Goal: Information Seeking & Learning: Learn about a topic

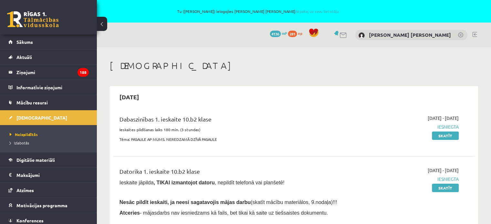
scroll to position [43, 0]
click at [25, 116] on span "[DEMOGRAPHIC_DATA]" at bounding box center [41, 118] width 51 height 6
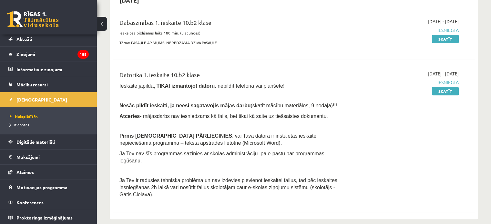
scroll to position [0, 0]
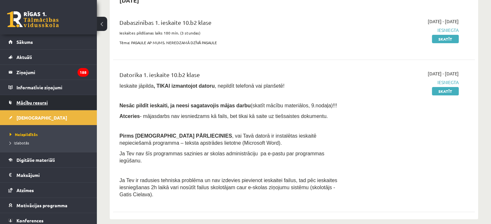
click at [31, 103] on span "Mācību resursi" at bounding box center [31, 103] width 31 height 6
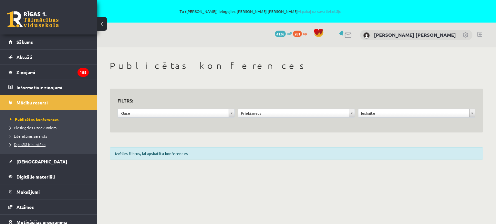
click at [30, 144] on span "Digitālā bibliotēka" at bounding box center [28, 144] width 36 height 5
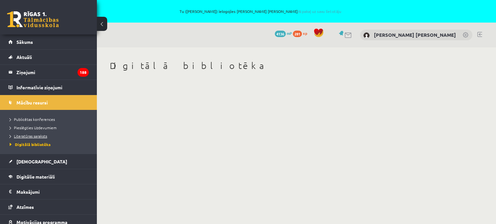
click at [30, 134] on span "Literatūras saraksts" at bounding box center [28, 136] width 37 height 5
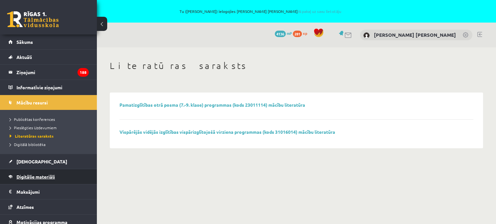
click at [32, 177] on span "Digitālie materiāli" at bounding box center [35, 177] width 38 height 6
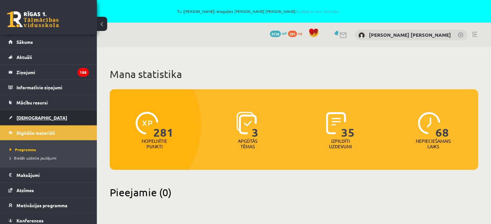
click at [28, 117] on span "[DEMOGRAPHIC_DATA]" at bounding box center [41, 118] width 51 height 6
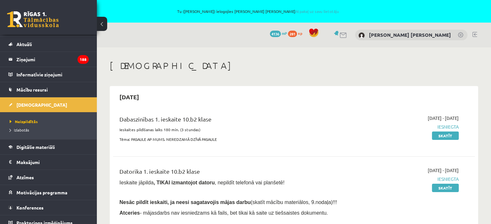
scroll to position [18, 0]
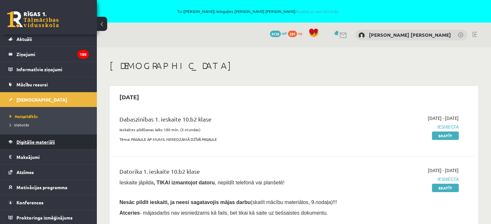
click at [33, 142] on span "Digitālie materiāli" at bounding box center [35, 142] width 38 height 6
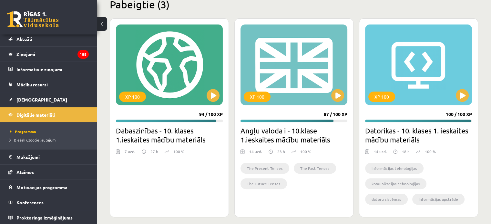
scroll to position [226, 0]
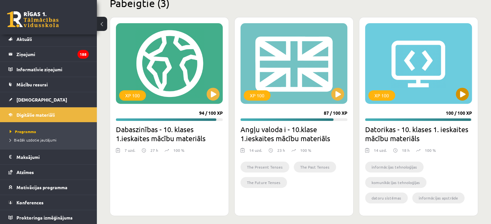
click at [433, 92] on div "XP 100" at bounding box center [418, 63] width 107 height 81
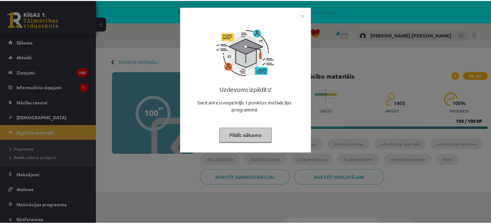
scroll to position [43, 0]
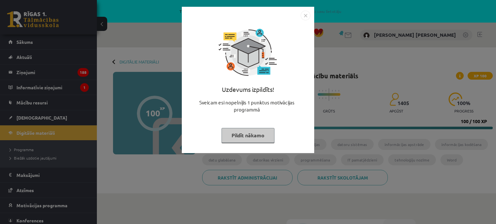
click at [246, 137] on button "Pildīt nākamo" at bounding box center [247, 135] width 53 height 15
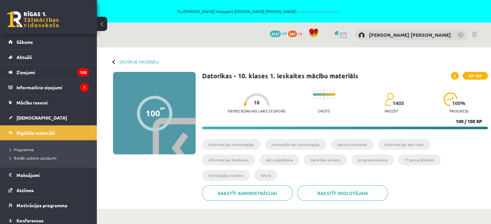
click at [228, 144] on li "informācijas tehnoloģijas" at bounding box center [231, 144] width 58 height 11
click at [27, 120] on link "[DEMOGRAPHIC_DATA]" at bounding box center [48, 117] width 80 height 15
